Goal: Information Seeking & Learning: Understand process/instructions

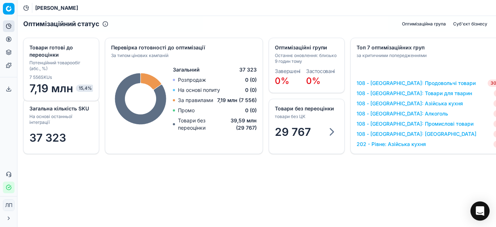
click at [198, 90] on div "Open Intercom Messenger" at bounding box center [480, 211] width 19 height 19
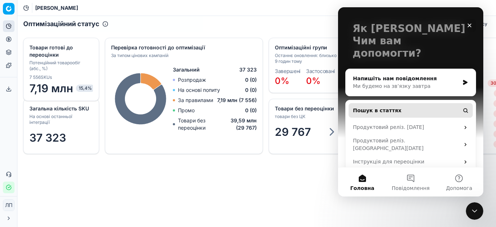
scroll to position [46, 0]
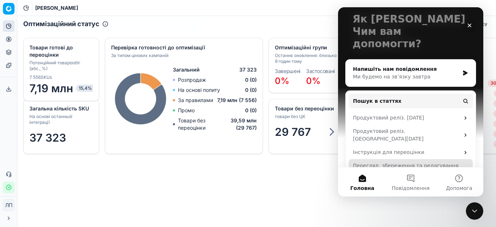
click at [198, 90] on div "Перегляд, збереження та редагування цінових кампаній" at bounding box center [406, 169] width 107 height 15
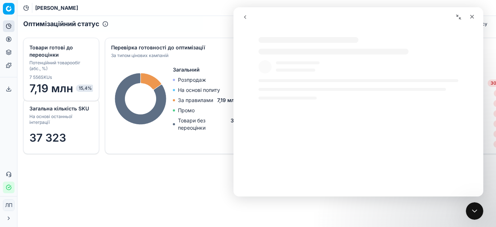
select select "uk"
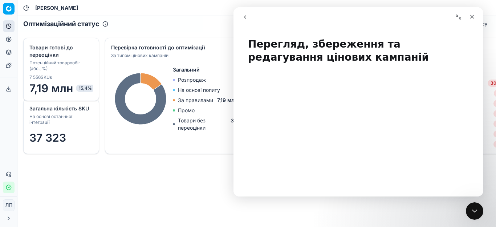
click at [198, 17] on button "go back" at bounding box center [245, 17] width 14 height 14
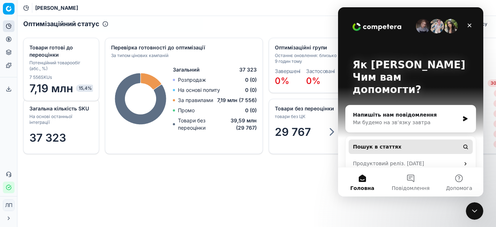
click at [198, 90] on span "Пошук в статтях" at bounding box center [377, 147] width 49 height 8
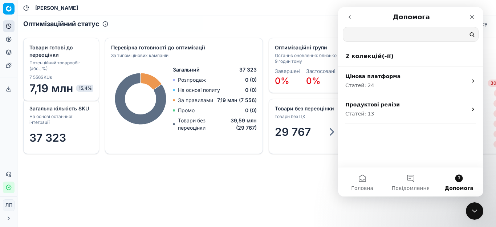
scroll to position [0, 0]
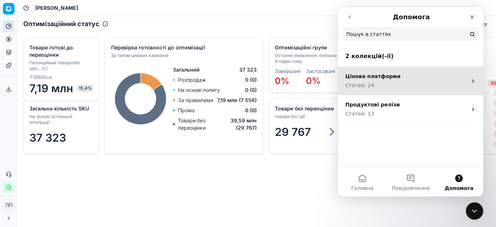
click at [198, 79] on p "Цінова платформа" at bounding box center [406, 77] width 122 height 8
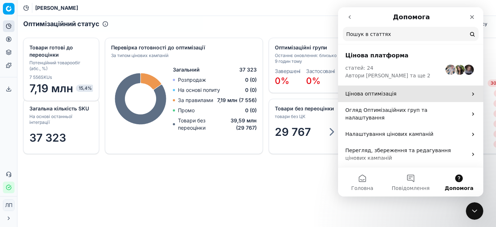
click at [198, 90] on p "Цінова оптимізація" at bounding box center [406, 94] width 122 height 8
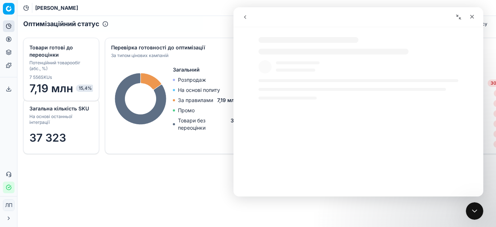
select select "uk"
click at [198, 18] on icon "go back" at bounding box center [245, 17] width 6 height 6
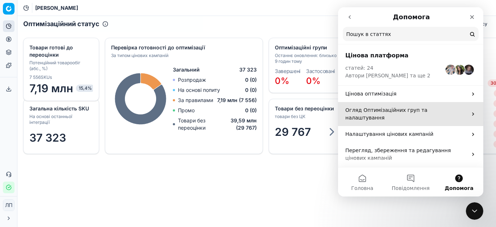
click at [198, 90] on p "Огляд Оптимізаційних груп та налаштування" at bounding box center [406, 113] width 122 height 15
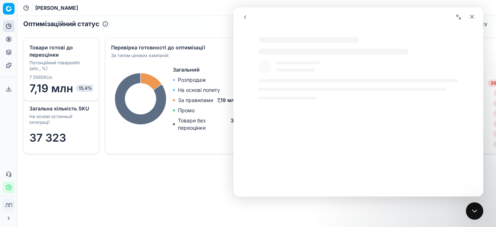
select select "uk"
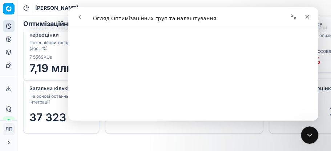
scroll to position [1089, 0]
